Goal: Task Accomplishment & Management: Use online tool/utility

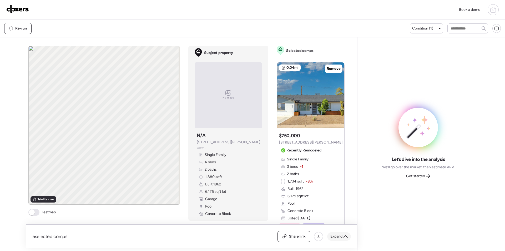
click at [341, 237] on span "Expand" at bounding box center [336, 235] width 12 height 5
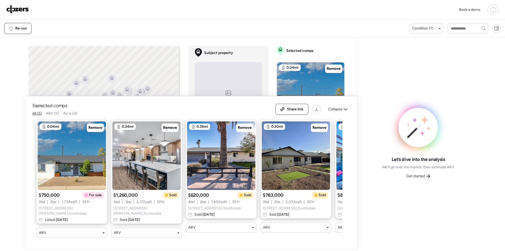
drag, startPoint x: 279, startPoint y: 242, endPoint x: 332, endPoint y: 241, distance: 53.4
click at [333, 241] on div "5 selected comps All (5) ARV (5) As-is (0) Share link Collapse 0.04mi Remove $7…" at bounding box center [191, 172] width 331 height 152
click at [101, 130] on span "Remove" at bounding box center [95, 127] width 14 height 5
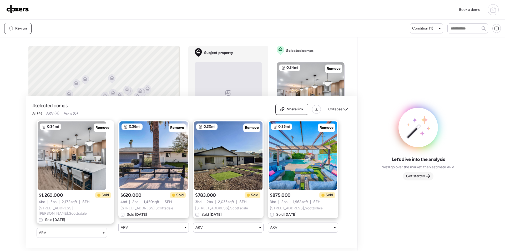
click at [420, 176] on span "Get started" at bounding box center [415, 175] width 19 height 5
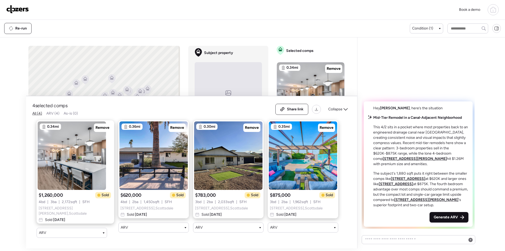
click at [446, 217] on span "Generate ARV" at bounding box center [446, 216] width 24 height 5
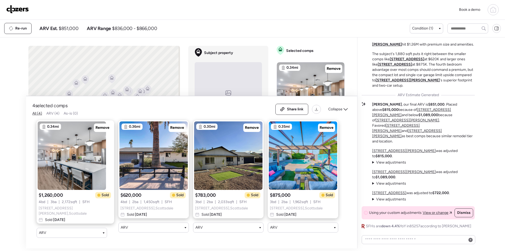
click at [78, 30] on span "$851,000" at bounding box center [69, 28] width 20 height 6
click at [77, 30] on span "$851,000" at bounding box center [69, 28] width 20 height 6
copy span "851,000"
click at [288, 111] on span "Share link" at bounding box center [295, 108] width 17 height 5
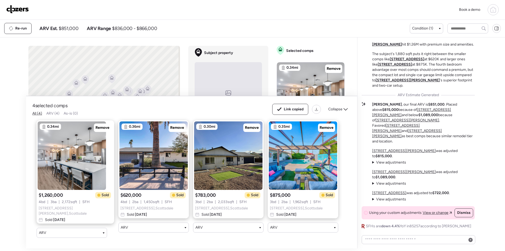
drag, startPoint x: 39, startPoint y: 10, endPoint x: 34, endPoint y: 10, distance: 4.7
click at [38, 10] on div "Book a demo" at bounding box center [252, 9] width 492 height 11
click at [11, 10] on img at bounding box center [17, 9] width 23 height 8
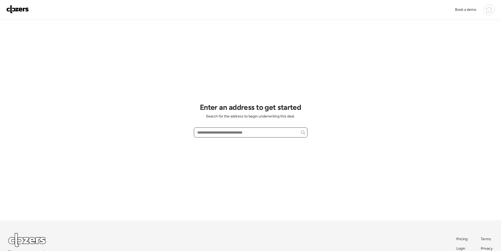
click at [226, 130] on input "text" at bounding box center [250, 132] width 109 height 7
paste input "**********"
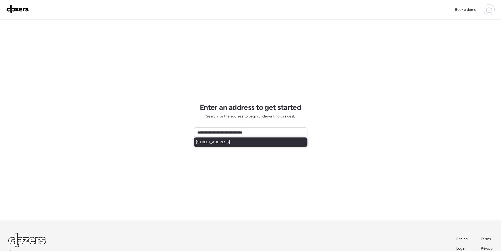
click at [232, 145] on div "3350 E Florian Ave, Mesa, AZ, 85204" at bounding box center [251, 141] width 114 height 9
type input "**********"
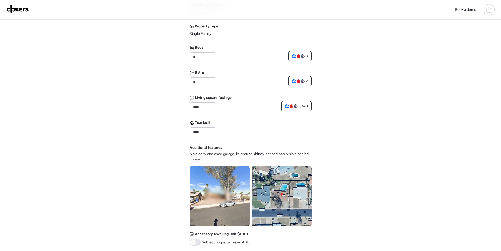
scroll to position [158, 0]
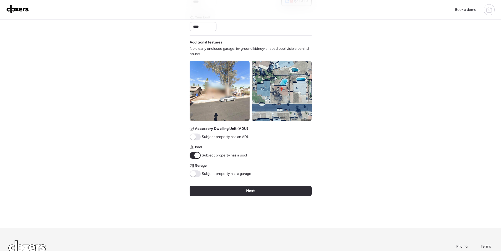
click at [196, 175] on span at bounding box center [195, 173] width 11 height 7
click at [211, 181] on div "Verify basic info Please verify that our data for this property is correct. Add…" at bounding box center [251, 44] width 122 height 365
click at [219, 189] on div "Next" at bounding box center [251, 190] width 122 height 11
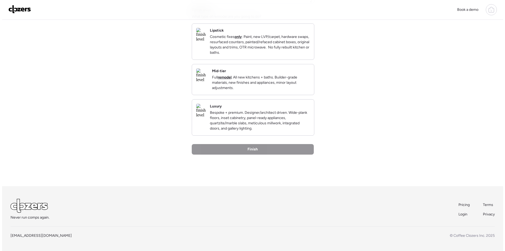
scroll to position [0, 0]
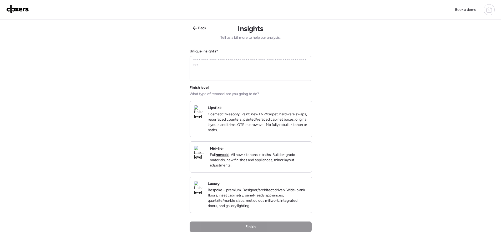
drag, startPoint x: 278, startPoint y: 151, endPoint x: 289, endPoint y: 217, distance: 66.7
click at [278, 151] on div "Mid-tier Full remodel . All new kitchens + baths. Builder-grade materials, new …" at bounding box center [259, 157] width 98 height 22
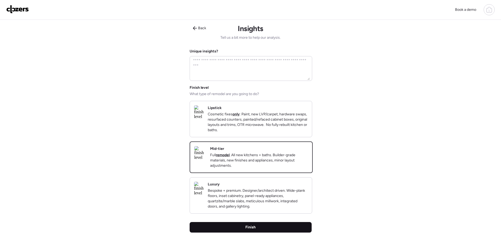
click at [288, 232] on div "Finish" at bounding box center [251, 227] width 122 height 11
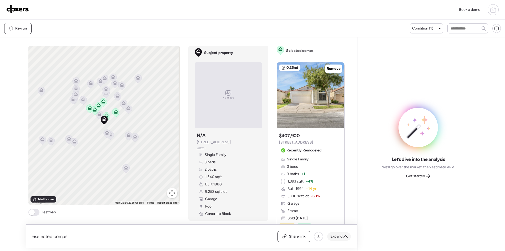
click at [338, 238] on span "Expand" at bounding box center [336, 235] width 12 height 5
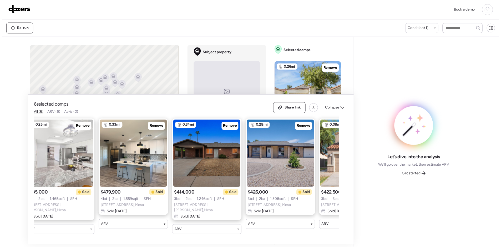
scroll to position [0, 142]
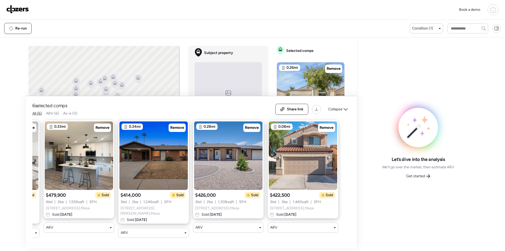
click at [420, 175] on span "Get started" at bounding box center [415, 175] width 19 height 5
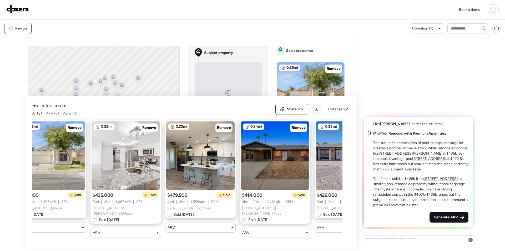
click at [449, 218] on span "Generate ARV" at bounding box center [446, 216] width 24 height 5
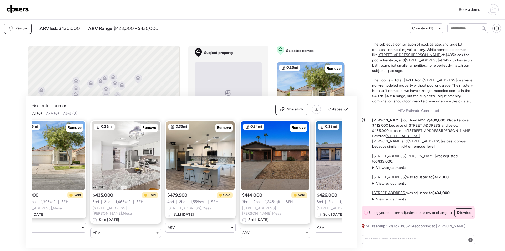
click at [70, 26] on span "$430,000" at bounding box center [69, 28] width 21 height 6
copy span "430,000"
click at [288, 108] on span "Share link" at bounding box center [295, 108] width 17 height 5
click at [21, 9] on img at bounding box center [17, 9] width 23 height 8
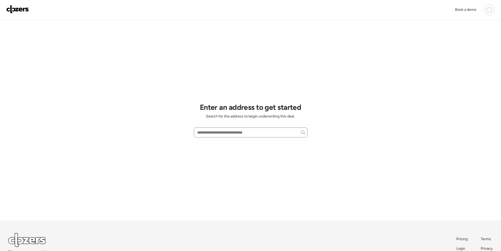
drag, startPoint x: 222, startPoint y: 138, endPoint x: 223, endPoint y: 135, distance: 3.1
click at [223, 138] on div "Enter an address to get started Search for the address to begin underwriting th…" at bounding box center [251, 120] width 114 height 200
click at [223, 134] on input "text" at bounding box center [250, 132] width 109 height 7
paste input "**********"
drag, startPoint x: 237, startPoint y: 139, endPoint x: 231, endPoint y: 143, distance: 7.3
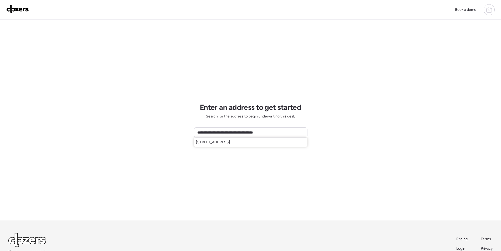
click at [230, 140] on span "[STREET_ADDRESS]" at bounding box center [213, 141] width 34 height 5
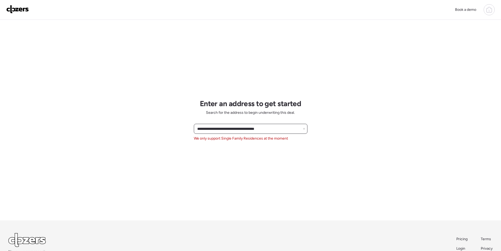
click at [218, 130] on input "**********" at bounding box center [250, 128] width 109 height 7
paste input "text"
click at [217, 138] on span "[STREET_ADDRESS][PERSON_NAME]" at bounding box center [228, 138] width 64 height 5
type input "**********"
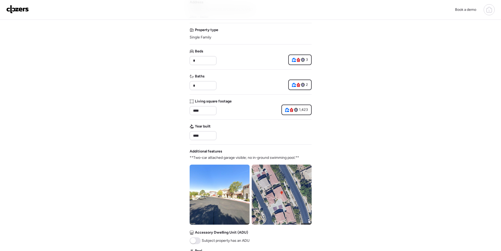
scroll to position [177, 0]
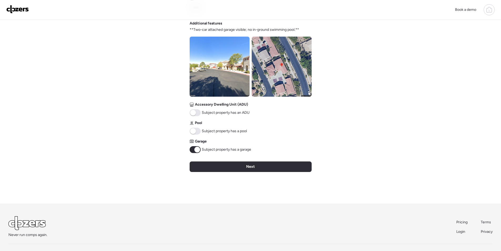
click at [281, 70] on img at bounding box center [282, 67] width 60 height 60
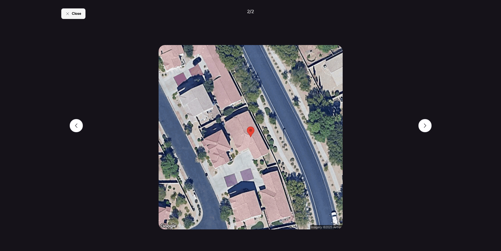
click at [74, 14] on span "Close" at bounding box center [76, 13] width 9 height 5
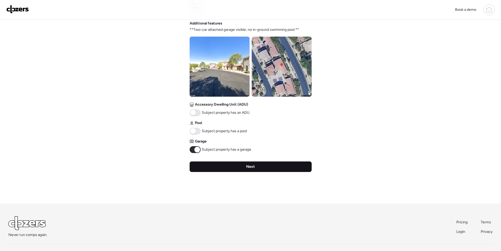
click at [226, 162] on div "Next" at bounding box center [251, 166] width 122 height 11
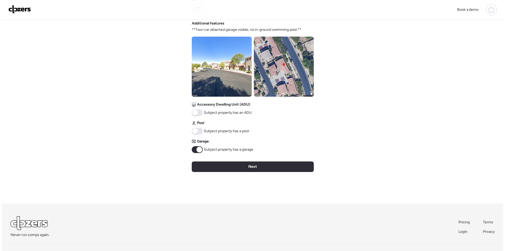
scroll to position [0, 0]
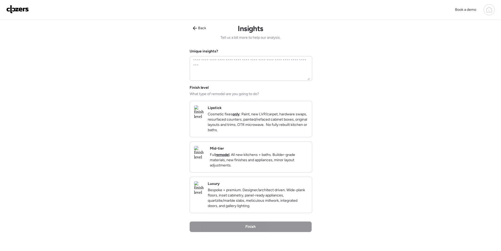
click at [290, 161] on p "Full remodel . All new kitchens + baths. Builder-grade materials, new finishes …" at bounding box center [259, 160] width 98 height 16
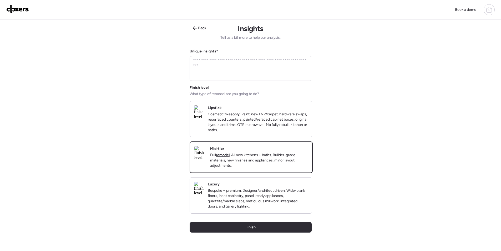
click at [266, 224] on div "Back Insights Tell us a bit more to help our analysis. Unique insights? Finish …" at bounding box center [251, 142] width 122 height 244
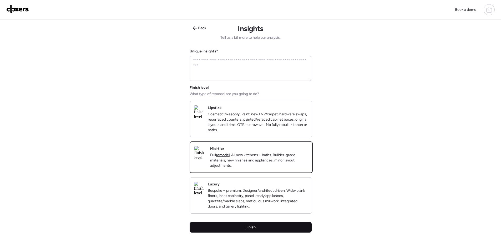
click at [263, 232] on div "Finish" at bounding box center [251, 227] width 122 height 11
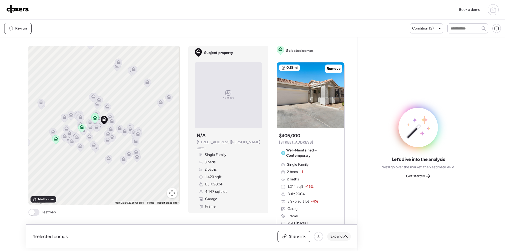
click at [336, 235] on span "Expand" at bounding box center [336, 235] width 12 height 5
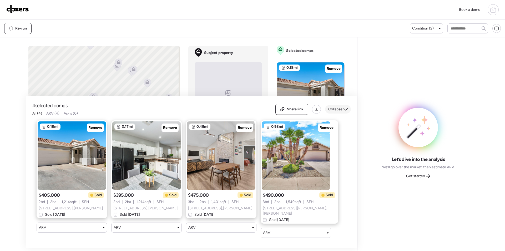
click at [338, 109] on span "Collapse" at bounding box center [335, 108] width 14 height 5
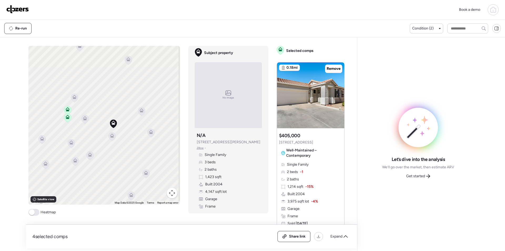
click at [110, 134] on icon at bounding box center [112, 135] width 4 height 4
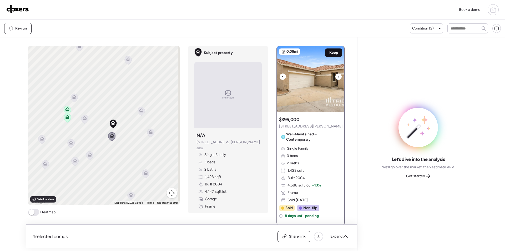
click at [330, 52] on span "Keep" at bounding box center [333, 52] width 9 height 5
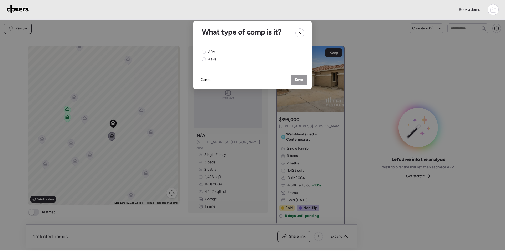
click at [205, 53] on circle at bounding box center [204, 52] width 4 height 4
click at [297, 80] on span "Save" at bounding box center [299, 79] width 8 height 5
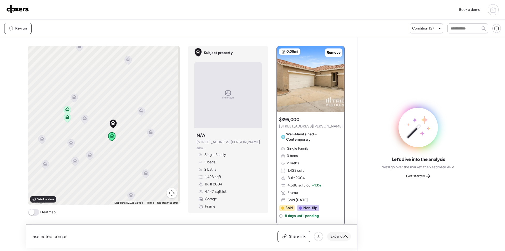
click at [339, 237] on span "Expand" at bounding box center [336, 235] width 12 height 5
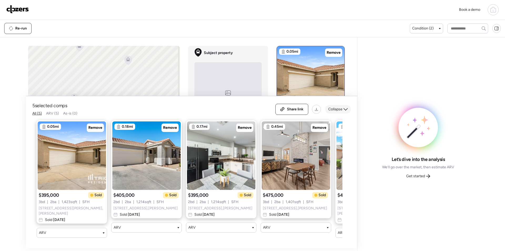
click at [334, 110] on span "Collapse" at bounding box center [335, 108] width 14 height 5
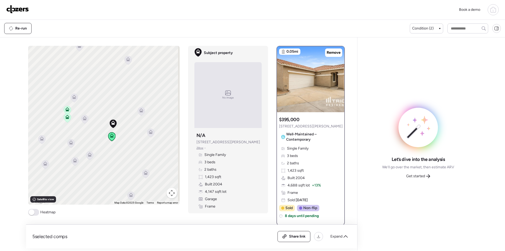
click at [84, 117] on icon at bounding box center [85, 118] width 4 height 4
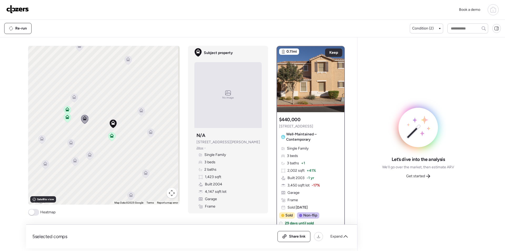
click at [74, 100] on icon at bounding box center [73, 97] width 7 height 9
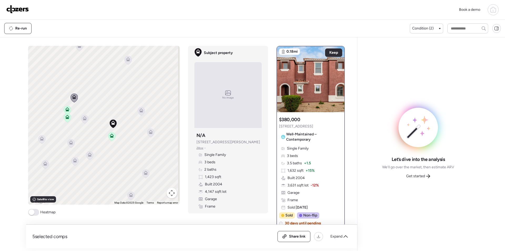
click at [89, 156] on icon at bounding box center [89, 156] width 3 height 2
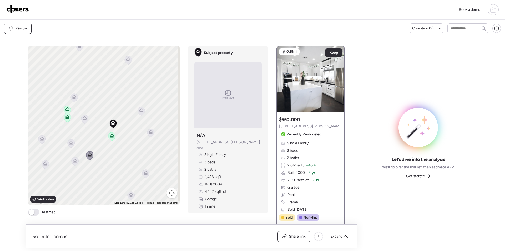
click at [74, 159] on icon at bounding box center [75, 160] width 4 height 4
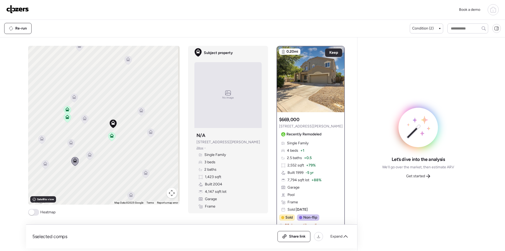
click at [74, 159] on icon at bounding box center [75, 159] width 4 height 2
click at [67, 145] on icon at bounding box center [70, 143] width 7 height 9
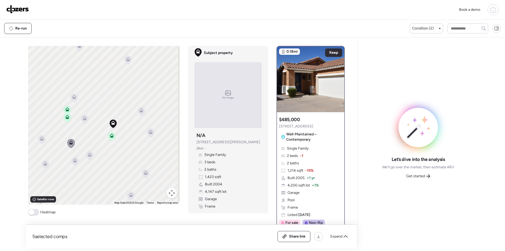
click at [152, 136] on icon at bounding box center [150, 132] width 7 height 9
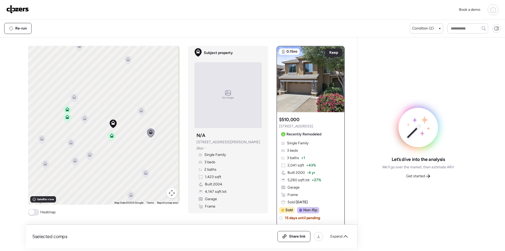
click at [144, 175] on icon at bounding box center [145, 173] width 7 height 9
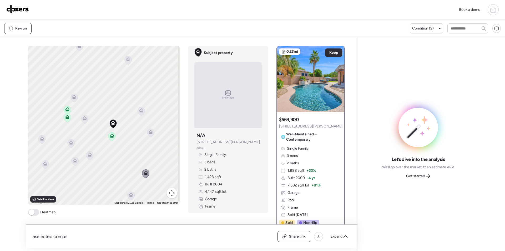
click at [129, 193] on icon at bounding box center [131, 193] width 4 height 2
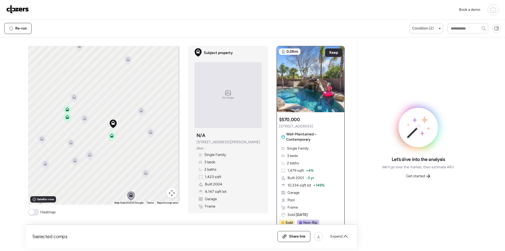
click at [43, 141] on icon at bounding box center [41, 139] width 7 height 9
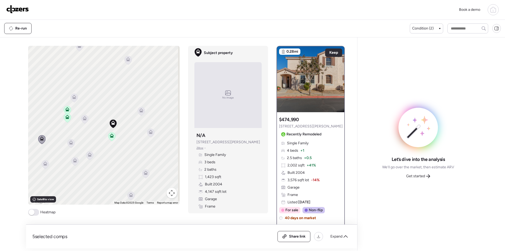
click at [46, 162] on icon at bounding box center [45, 164] width 7 height 9
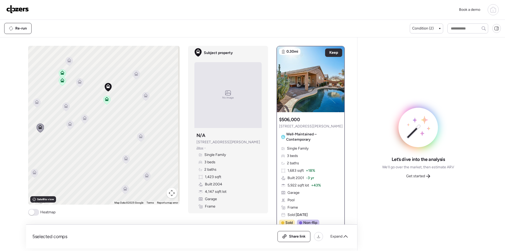
drag, startPoint x: 108, startPoint y: 182, endPoint x: 103, endPoint y: 136, distance: 46.0
click at [103, 136] on div "To activate drag with keyboard, press Alt + Enter. Once in keyboard drag state,…" at bounding box center [103, 125] width 151 height 159
click at [123, 160] on icon at bounding box center [125, 158] width 7 height 9
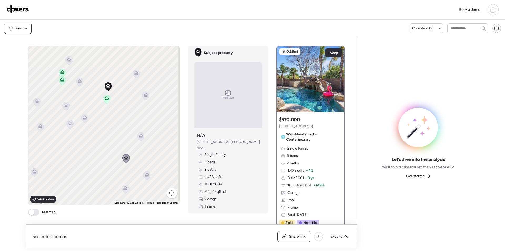
click at [145, 178] on icon at bounding box center [146, 175] width 7 height 9
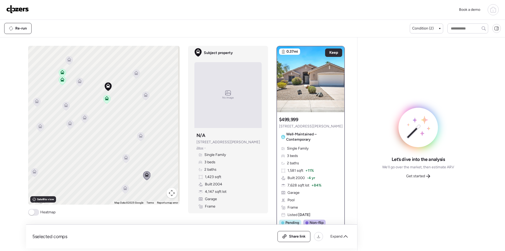
click at [123, 194] on div "To activate drag with keyboard, press Alt + Enter. Once in keyboard drag state,…" at bounding box center [103, 125] width 151 height 159
click at [122, 191] on icon at bounding box center [124, 188] width 7 height 9
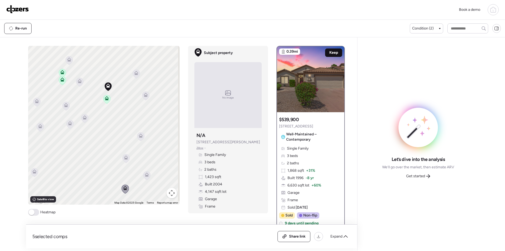
click at [329, 51] on span "Keep" at bounding box center [333, 52] width 9 height 5
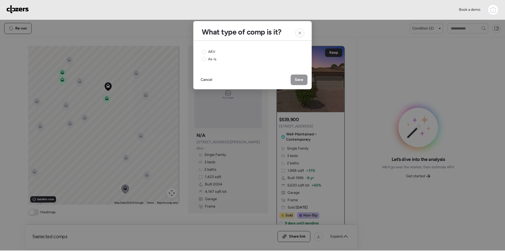
click at [216, 52] on div "ARV As-is" at bounding box center [252, 55] width 101 height 13
click at [213, 52] on span "ARV" at bounding box center [211, 51] width 7 height 5
click at [301, 78] on span "Save" at bounding box center [299, 79] width 8 height 5
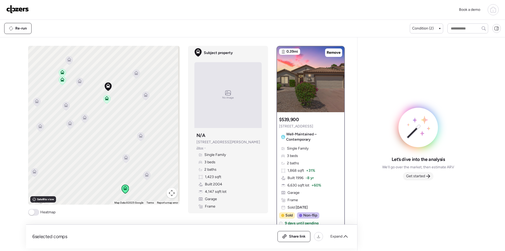
click at [422, 174] on span "Get started" at bounding box center [415, 175] width 19 height 5
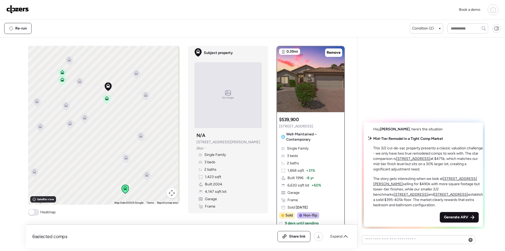
click at [447, 215] on span "Generate ARV" at bounding box center [456, 216] width 24 height 5
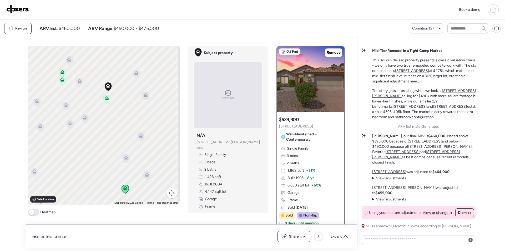
click at [71, 28] on span "$460,000" at bounding box center [69, 28] width 21 height 6
copy span "460,000"
click at [297, 234] on span "Share link" at bounding box center [297, 235] width 17 height 5
click at [22, 3] on div "Book a demo" at bounding box center [252, 10] width 505 height 20
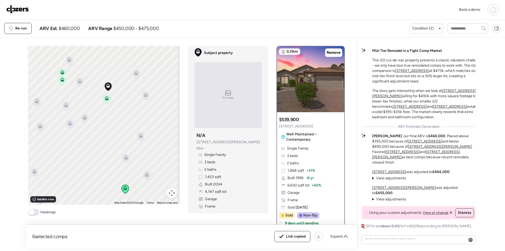
click at [21, 10] on img at bounding box center [17, 9] width 23 height 8
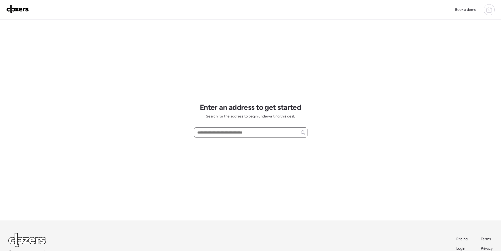
click at [222, 130] on input "text" at bounding box center [250, 132] width 109 height 7
paste input "**********"
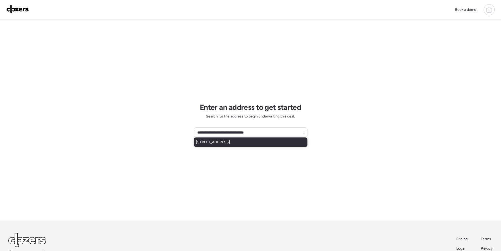
click at [225, 141] on span "1341 W Apache St, Phoenix, AZ, 85007" at bounding box center [213, 141] width 34 height 5
type input "**********"
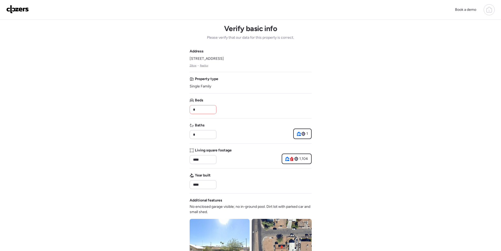
click at [203, 109] on input "*" at bounding box center [203, 109] width 22 height 7
type input "*"
click at [244, 100] on div "Beds *" at bounding box center [251, 106] width 122 height 16
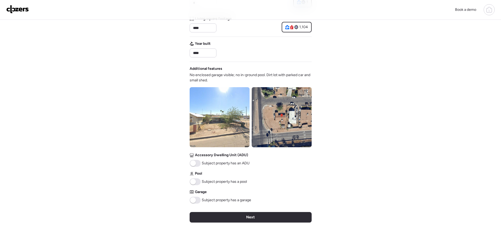
scroll to position [158, 0]
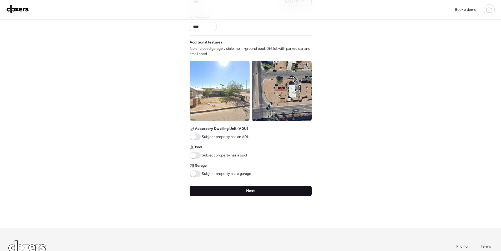
click at [224, 189] on div "Next" at bounding box center [251, 190] width 122 height 11
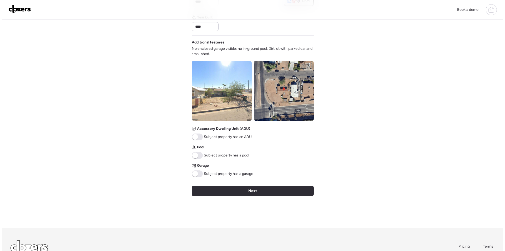
scroll to position [0, 0]
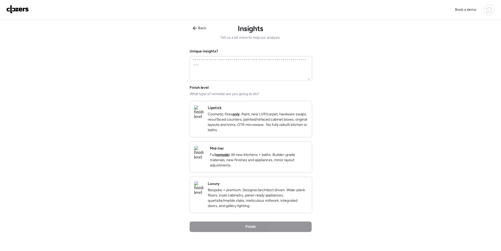
drag, startPoint x: 290, startPoint y: 161, endPoint x: 289, endPoint y: 178, distance: 17.6
click at [290, 161] on p "Full remodel . All new kitchens + baths. Builder-grade materials, new finishes …" at bounding box center [259, 160] width 98 height 16
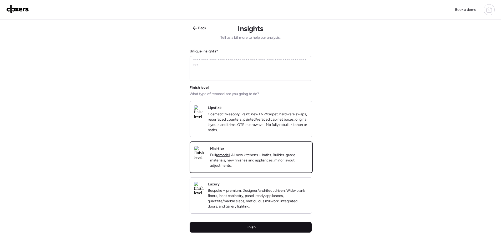
click at [282, 232] on div "Finish" at bounding box center [251, 227] width 122 height 11
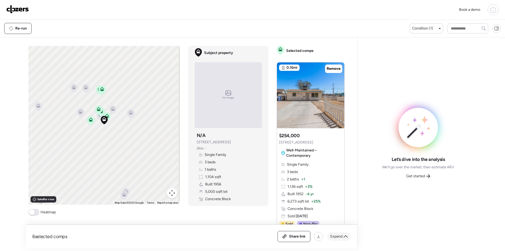
click at [337, 238] on span "Expand" at bounding box center [336, 235] width 12 height 5
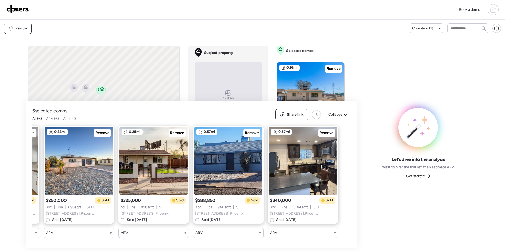
click at [417, 173] on span "Get started" at bounding box center [415, 175] width 19 height 5
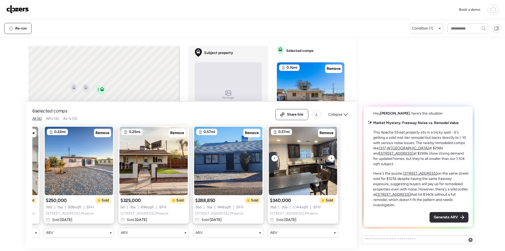
scroll to position [0, 21]
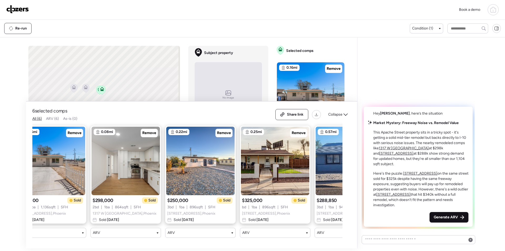
click at [445, 219] on span "Generate ARV" at bounding box center [446, 216] width 24 height 5
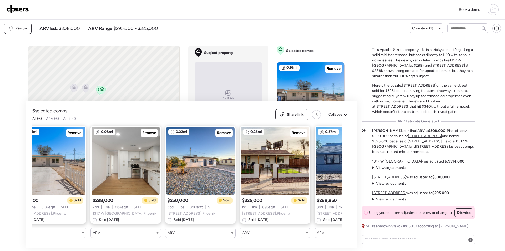
click at [65, 30] on span "$308,000" at bounding box center [69, 28] width 21 height 6
copy span "308,000"
click at [296, 109] on div "Share link" at bounding box center [292, 114] width 32 height 11
click at [26, 10] on img at bounding box center [17, 9] width 23 height 8
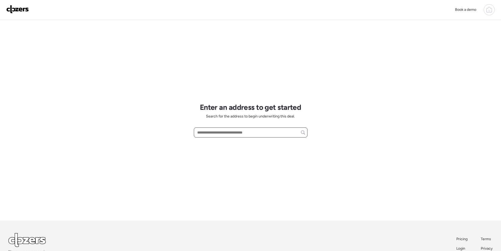
click at [232, 132] on input "text" at bounding box center [250, 132] width 109 height 7
paste input "**********"
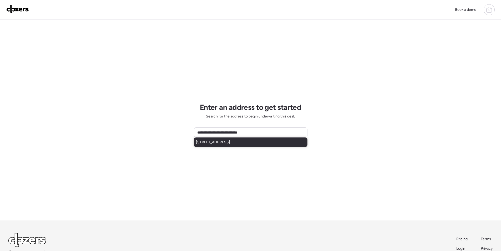
click at [224, 140] on span "[STREET_ADDRESS]" at bounding box center [213, 141] width 34 height 5
type input "**********"
